Goal: Information Seeking & Learning: Check status

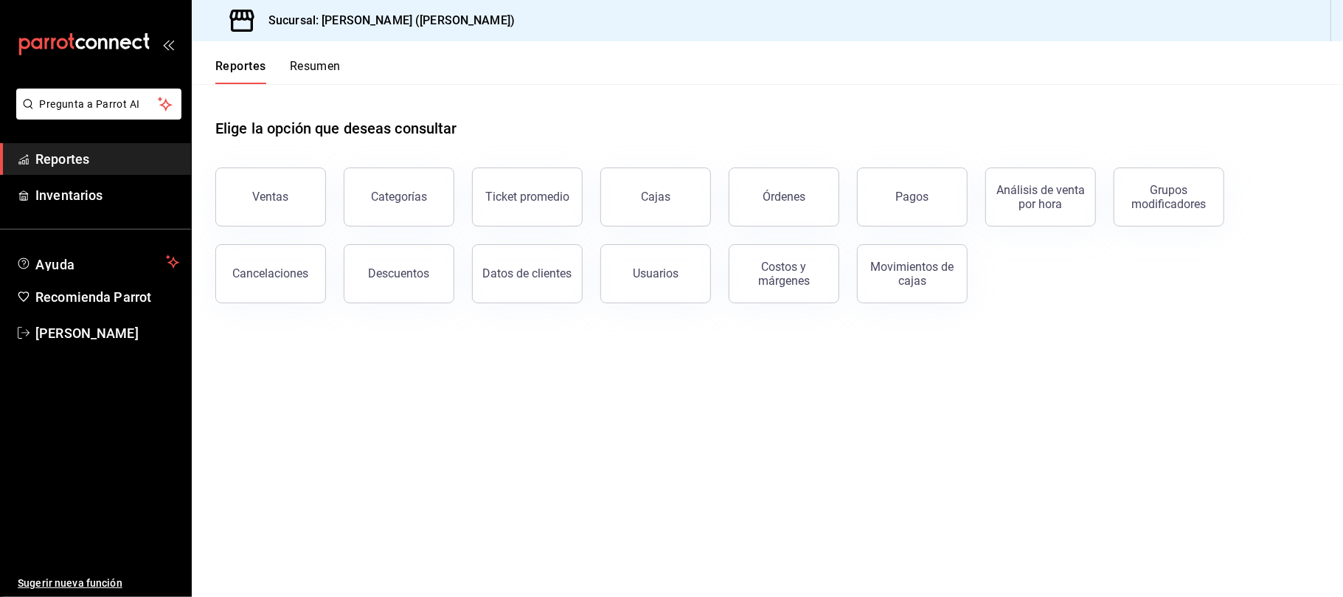
click at [299, 212] on button "Ventas" at bounding box center [270, 196] width 111 height 59
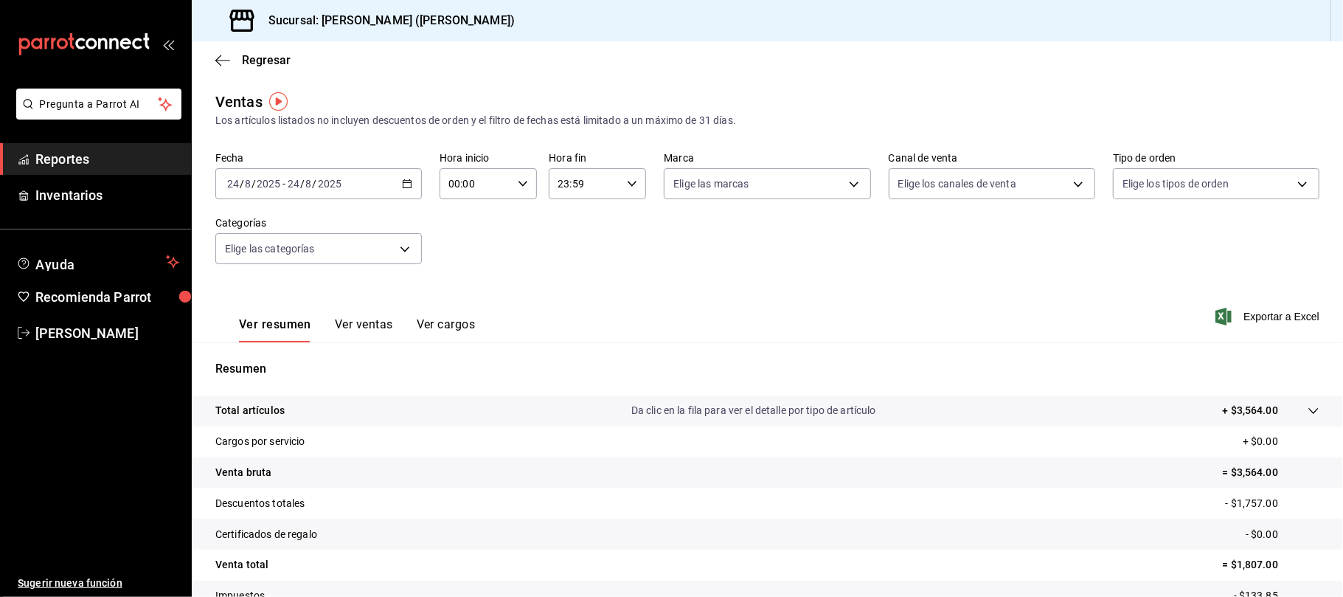
click at [1015, 89] on main "Regresar Ventas Los artículos listados no incluyen descuentos de orden y el fil…" at bounding box center [768, 373] width 1152 height 665
click at [326, 333] on div "Ver resumen Ver ventas Ver cargos" at bounding box center [357, 329] width 236 height 25
click at [346, 325] on button "Ver ventas" at bounding box center [364, 329] width 58 height 25
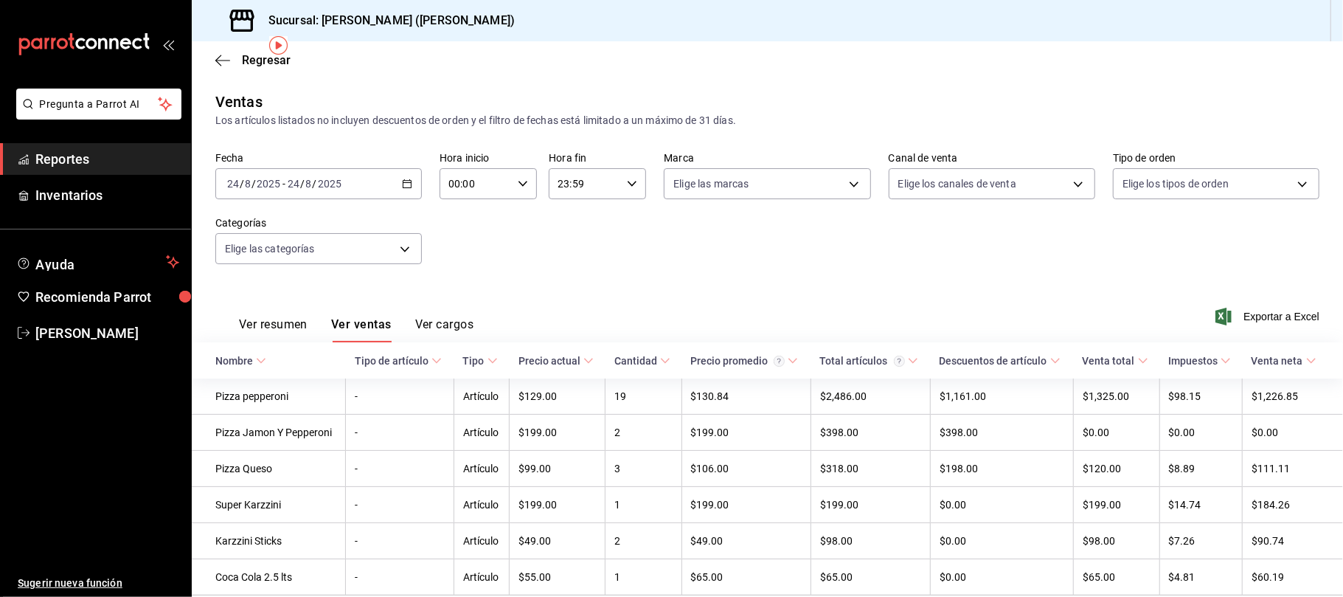
scroll to position [59, 0]
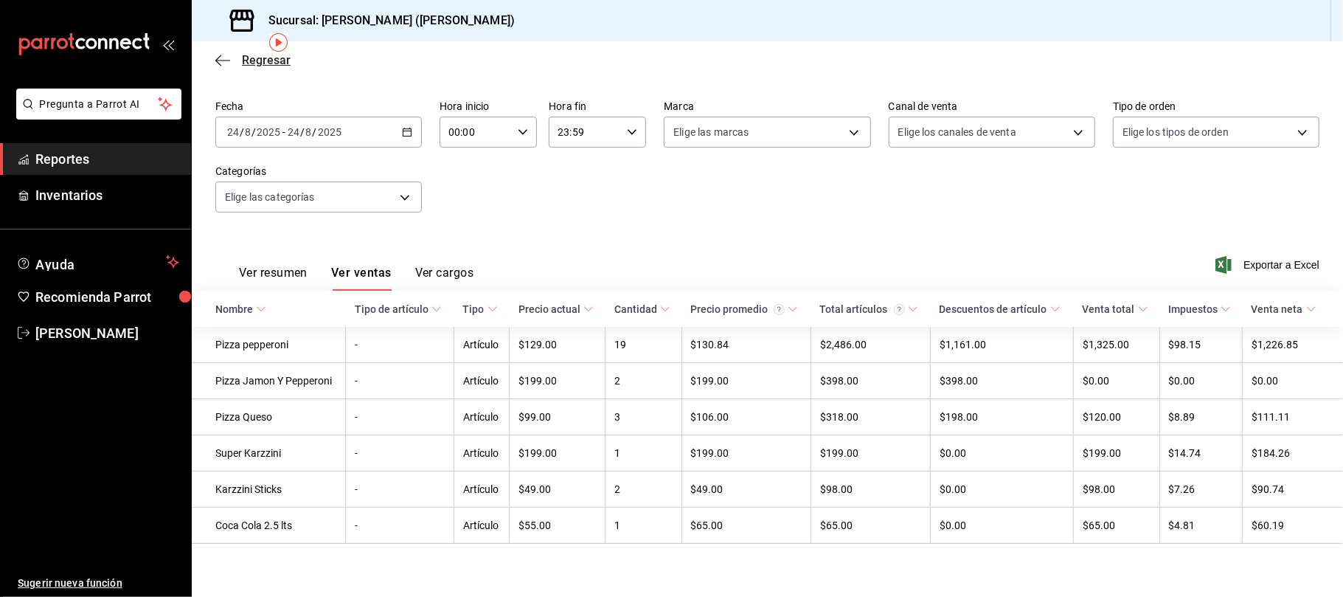
click at [246, 55] on span "Regresar" at bounding box center [266, 60] width 49 height 14
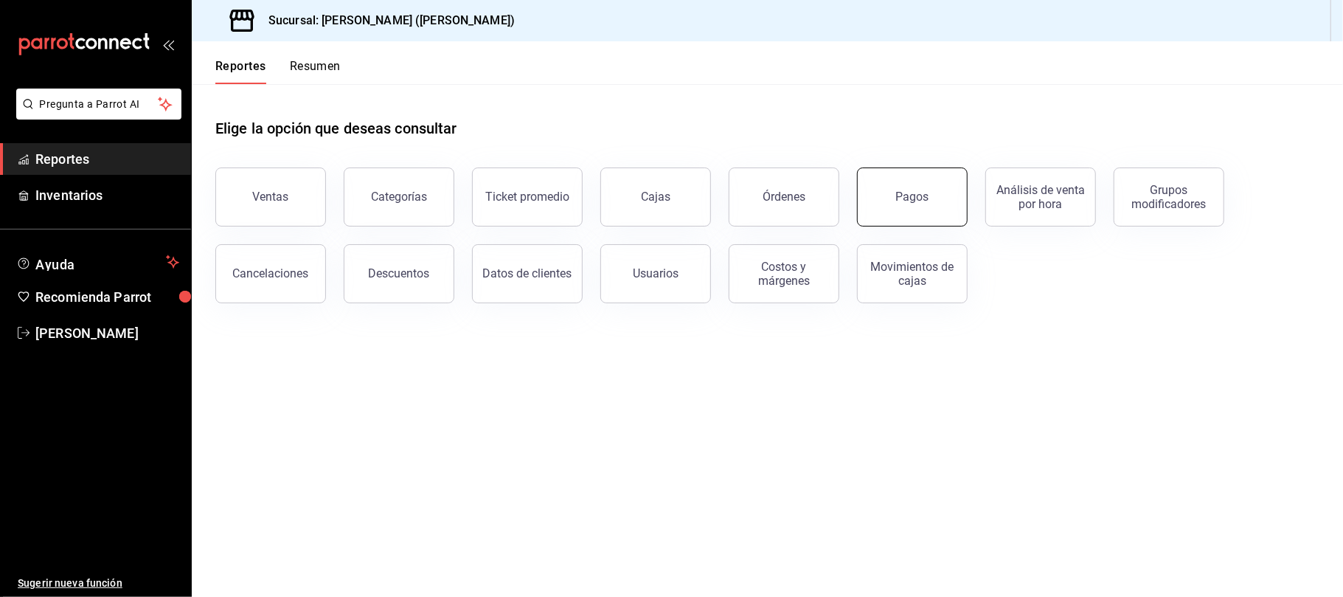
click at [859, 190] on div "Pagos" at bounding box center [903, 188] width 128 height 77
click at [888, 195] on button "Pagos" at bounding box center [912, 196] width 111 height 59
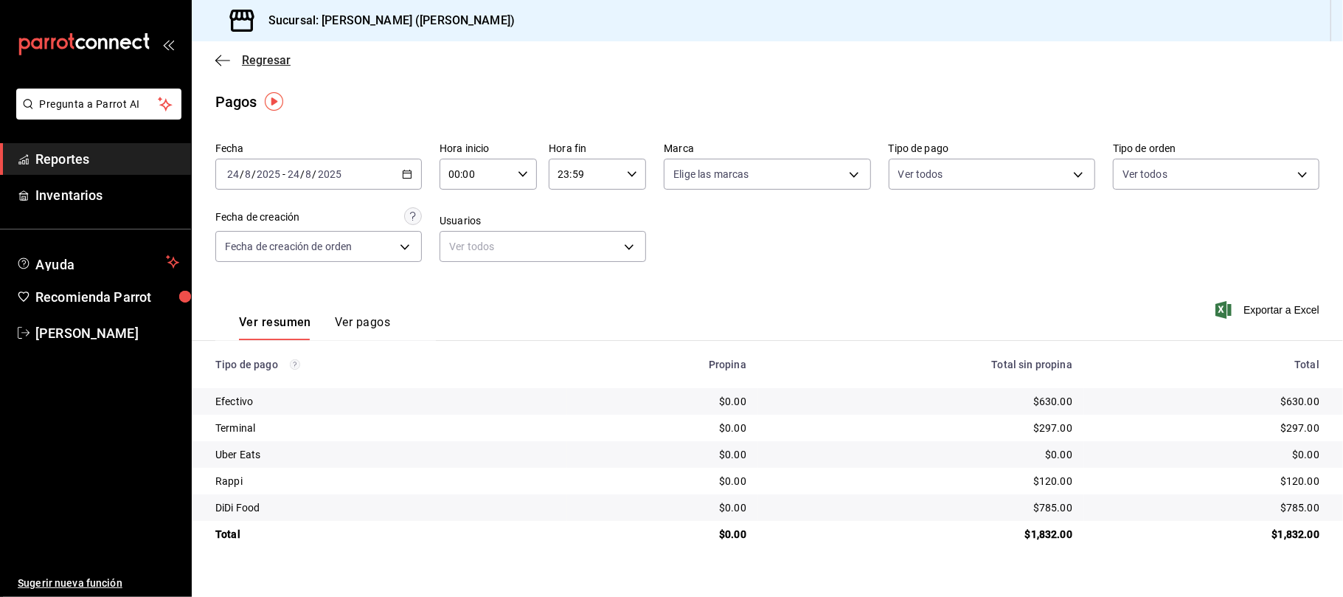
click at [263, 60] on span "Regresar" at bounding box center [266, 60] width 49 height 14
